Goal: Information Seeking & Learning: Learn about a topic

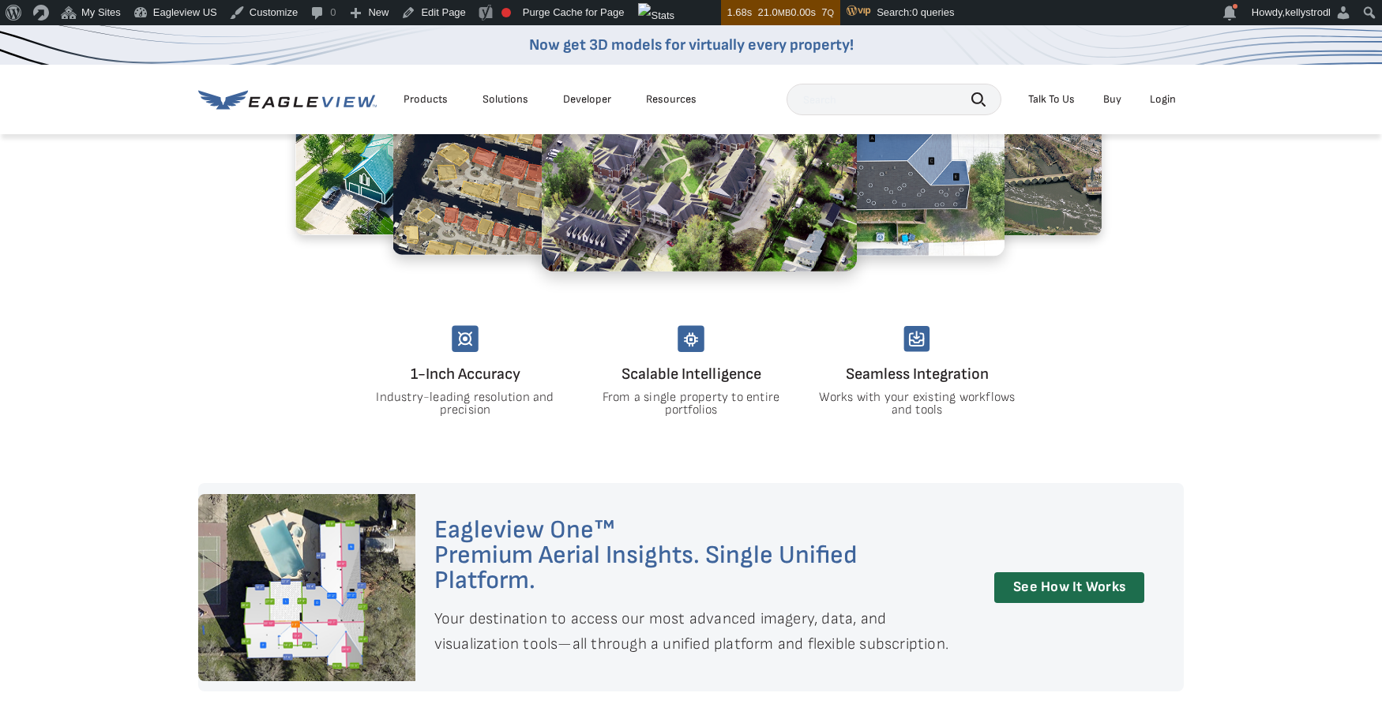
scroll to position [1057, 0]
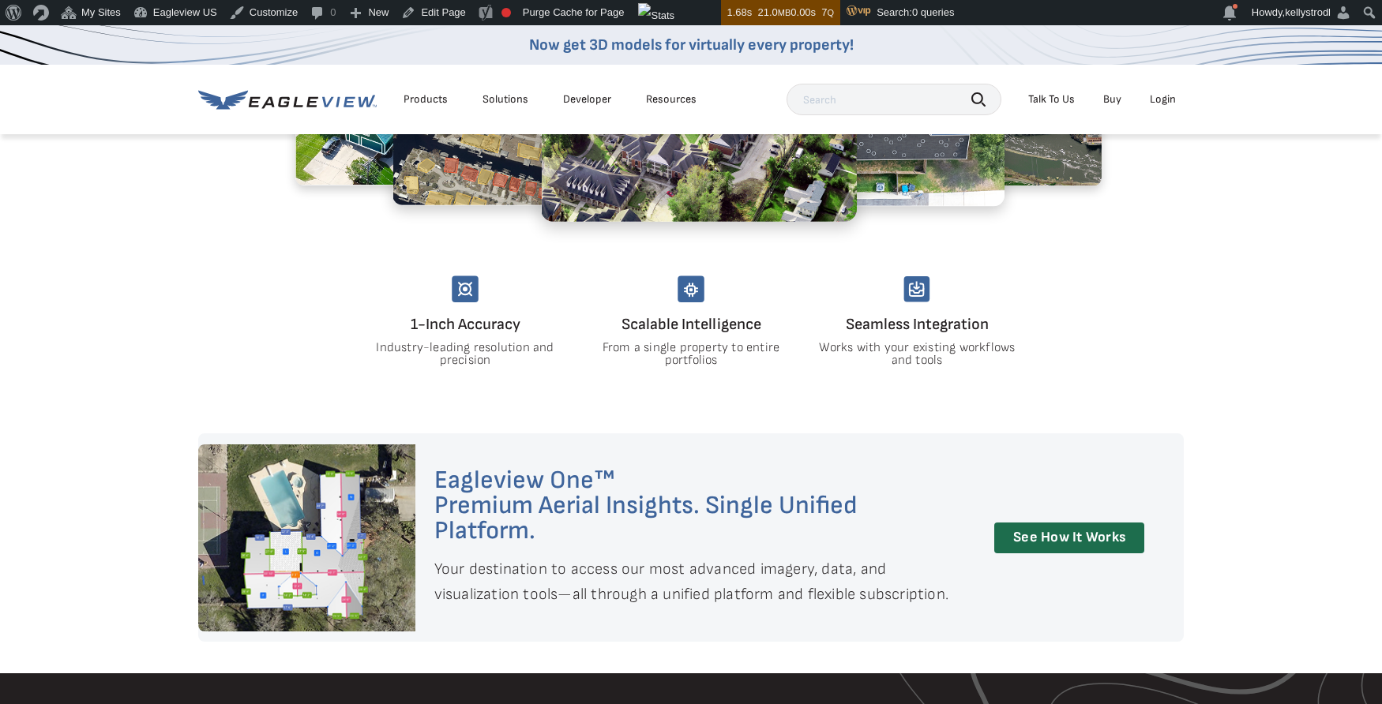
click at [425, 102] on div "Products" at bounding box center [425, 99] width 44 height 14
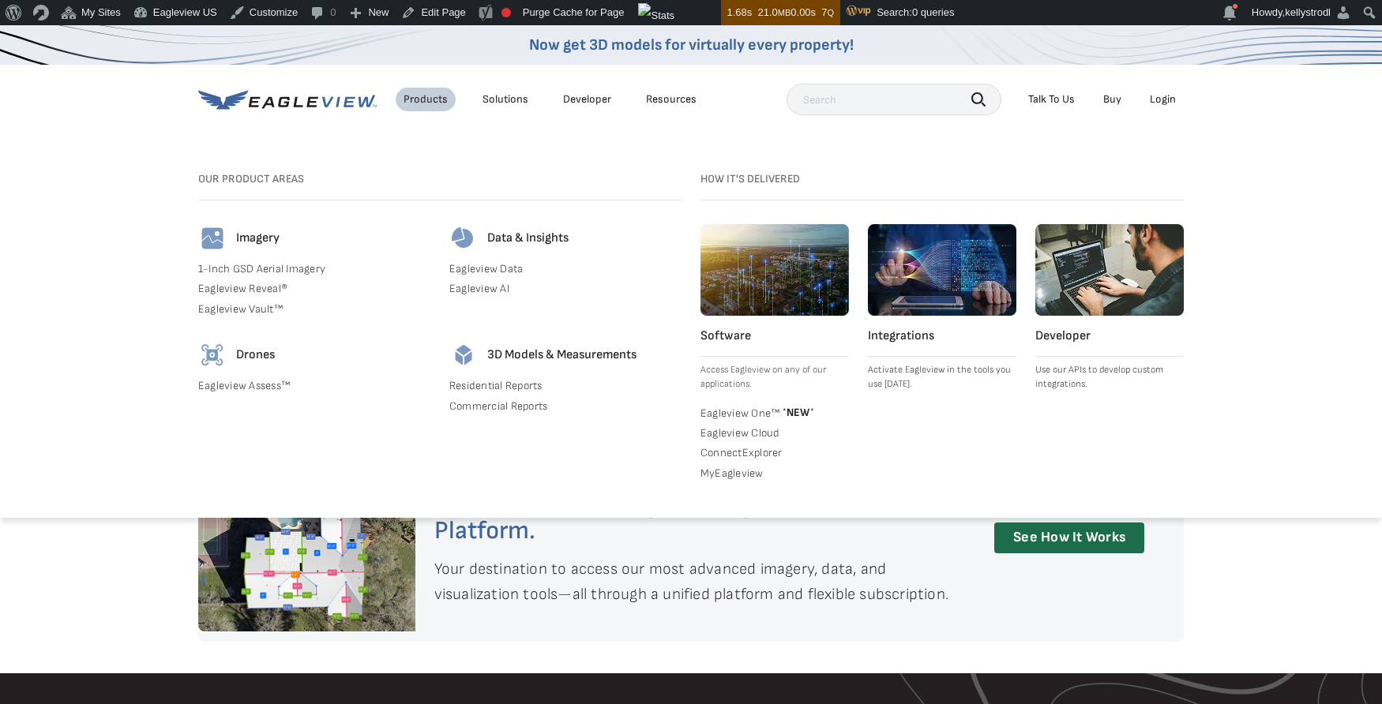
click at [259, 387] on link "Eagleview Assess™" at bounding box center [314, 386] width 232 height 14
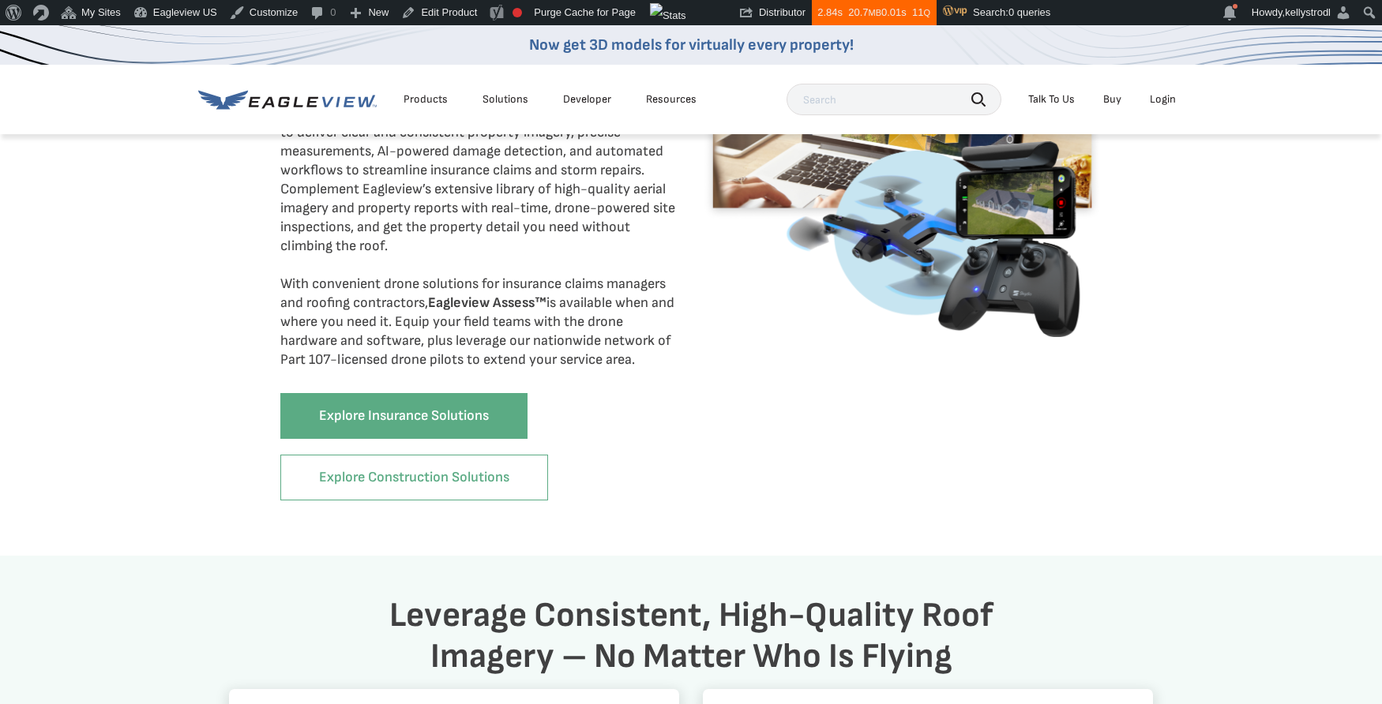
scroll to position [947, 0]
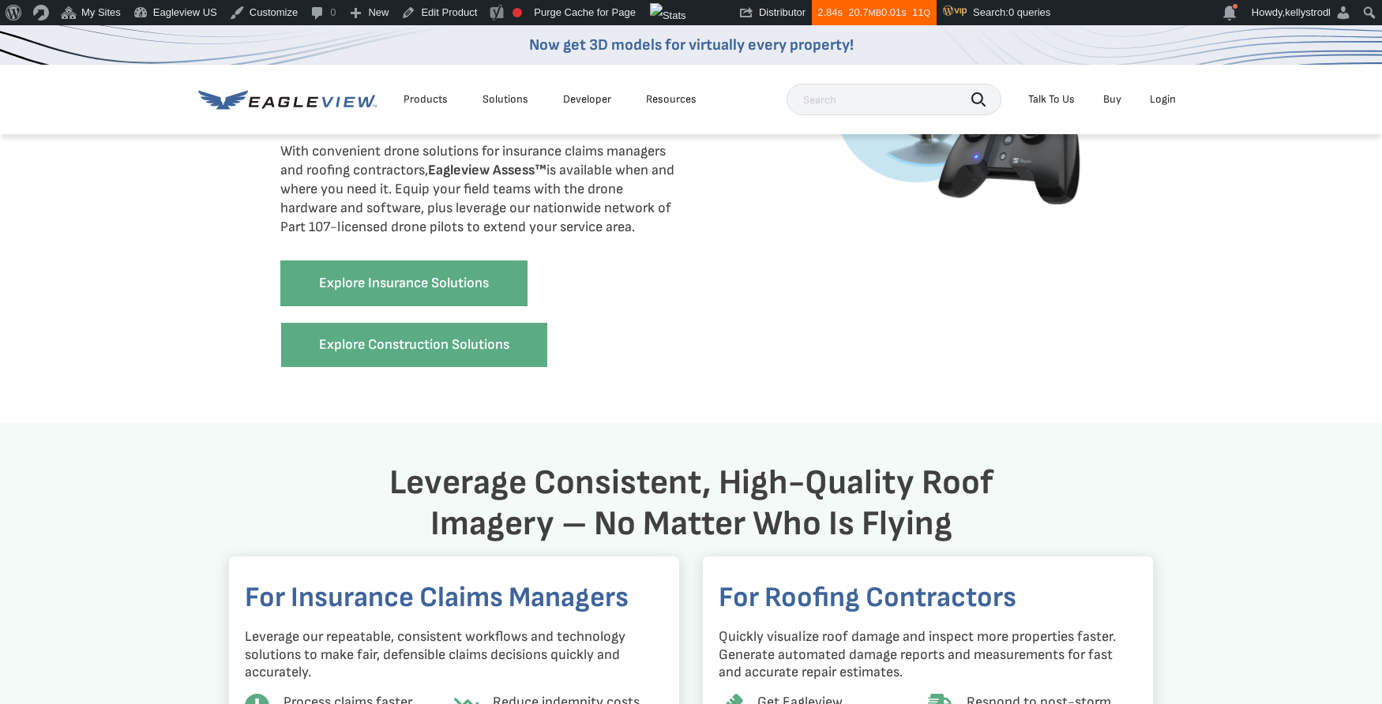
click at [401, 352] on link "Explore Construction Solutions" at bounding box center [414, 345] width 268 height 46
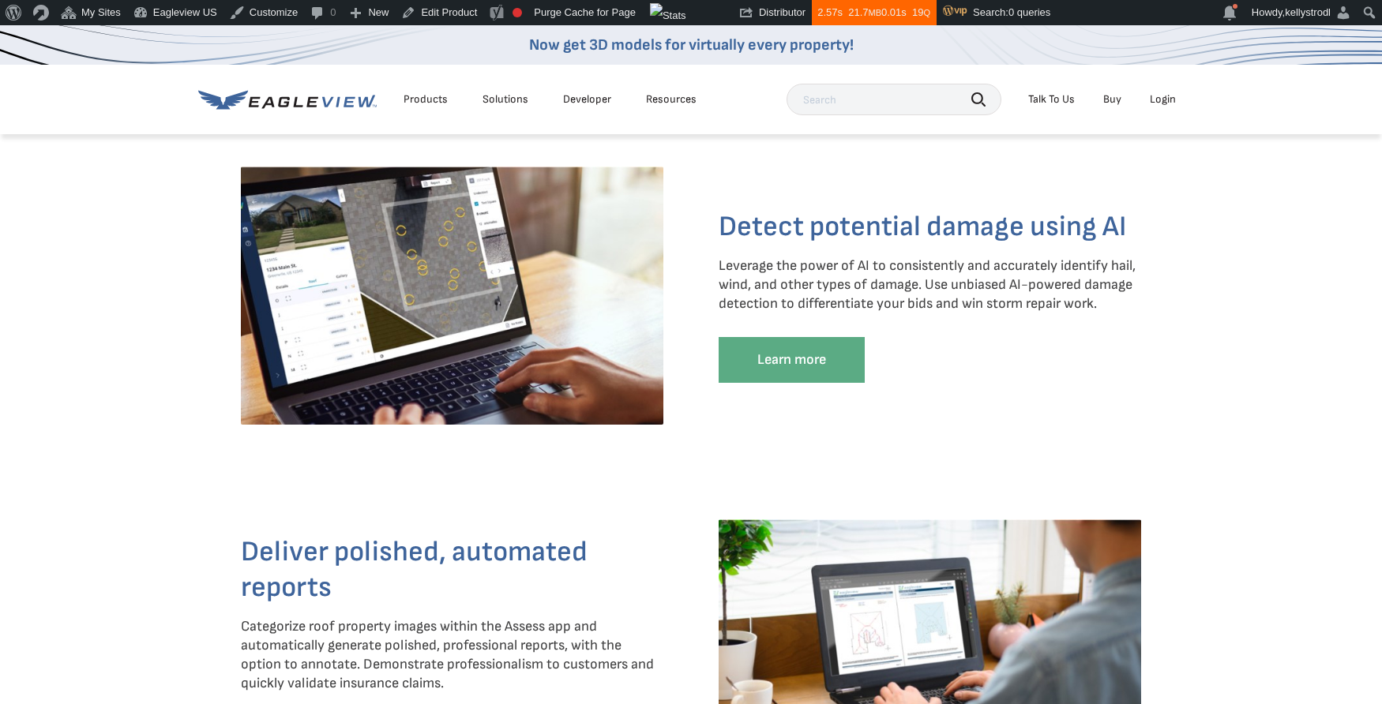
scroll to position [2120, 0]
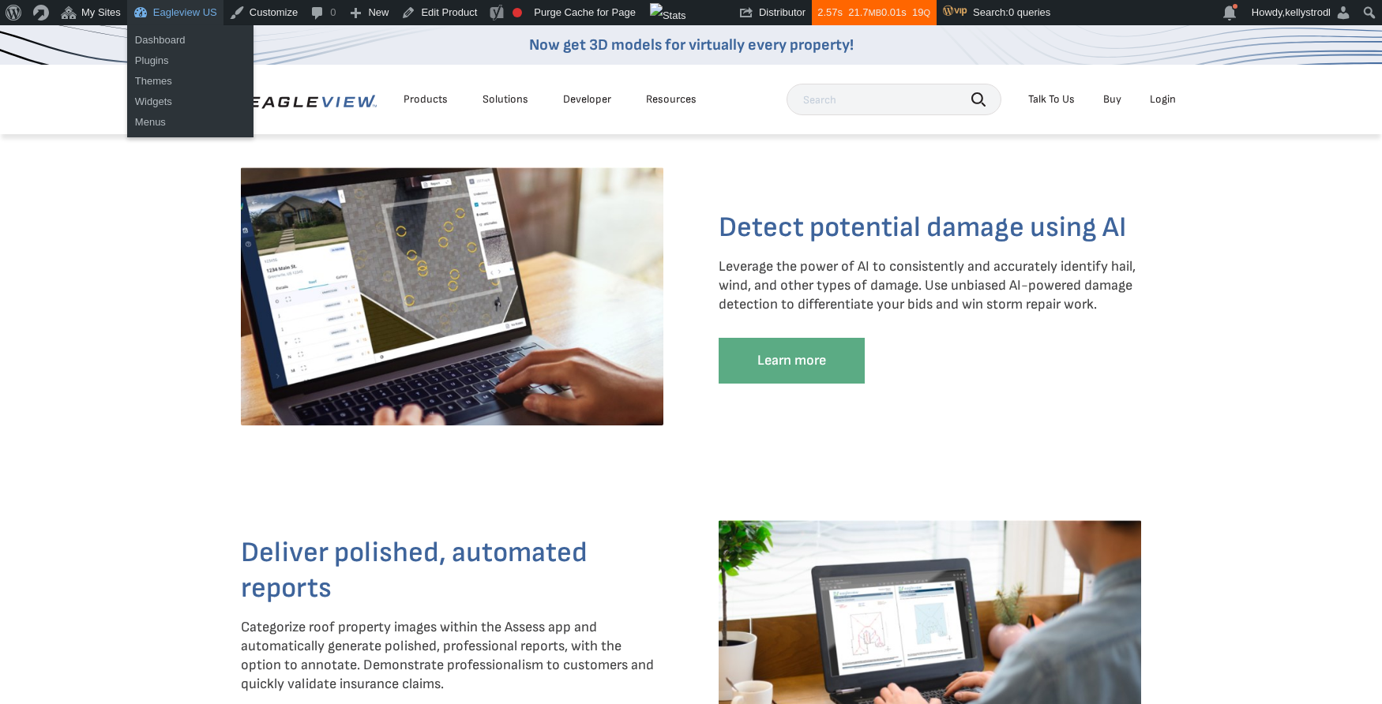
click at [199, 9] on link "Eagleview US" at bounding box center [175, 12] width 96 height 25
